Goal: Entertainment & Leisure: Consume media (video, audio)

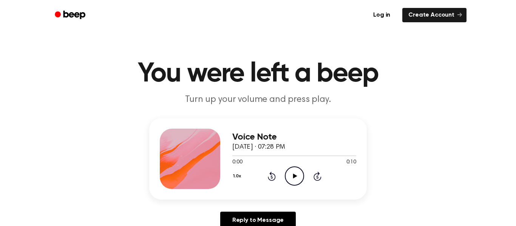
click at [294, 182] on icon "Play Audio" at bounding box center [294, 176] width 19 height 19
click at [293, 177] on icon "Play Audio" at bounding box center [294, 176] width 19 height 19
click at [294, 198] on div "Voice Note September 24, 2025 · 07:29 PM 0:00 0:09 Your browser does not suppor…" at bounding box center [258, 159] width 218 height 82
click at [296, 182] on icon "Play Audio" at bounding box center [294, 176] width 19 height 19
click at [292, 184] on icon "Pause Audio" at bounding box center [294, 176] width 19 height 19
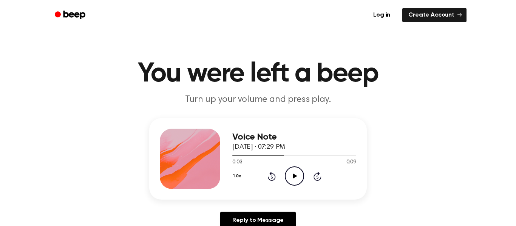
click at [296, 181] on icon "Play Audio" at bounding box center [294, 176] width 19 height 19
click at [303, 177] on icon "Play Audio" at bounding box center [294, 176] width 19 height 19
click at [294, 179] on icon "Play Audio" at bounding box center [294, 176] width 19 height 19
click at [299, 179] on icon "Play Audio" at bounding box center [294, 176] width 19 height 19
click at [296, 177] on icon "Play Audio" at bounding box center [294, 176] width 19 height 19
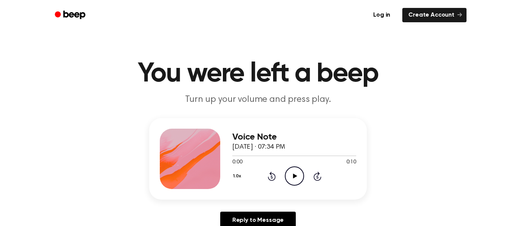
click at [292, 179] on icon "Play Audio" at bounding box center [294, 176] width 19 height 19
click at [302, 182] on circle at bounding box center [294, 176] width 19 height 19
click at [296, 179] on icon "Play Audio" at bounding box center [294, 176] width 19 height 19
click at [301, 176] on icon "Play Audio" at bounding box center [294, 176] width 19 height 19
click at [300, 172] on icon "Play Audio" at bounding box center [294, 176] width 19 height 19
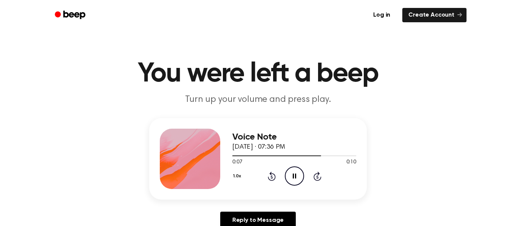
click at [276, 7] on ul "Log in Create Account" at bounding box center [282, 14] width 368 height 17
click at [293, 182] on icon "Play Audio" at bounding box center [294, 176] width 19 height 19
